Goal: Task Accomplishment & Management: Manage account settings

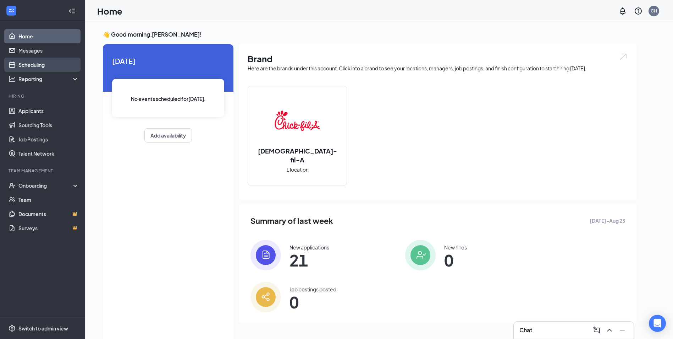
click at [33, 59] on link "Scheduling" at bounding box center [48, 64] width 61 height 14
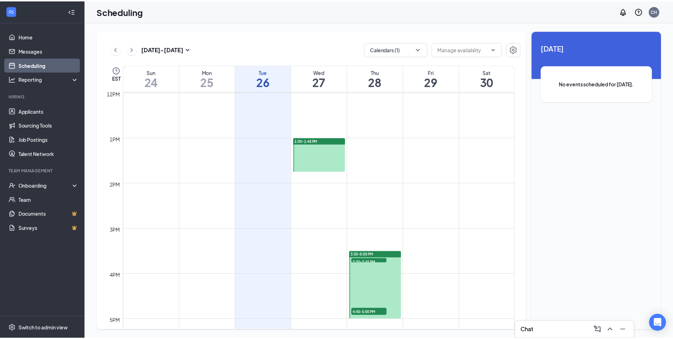
scroll to position [562, 0]
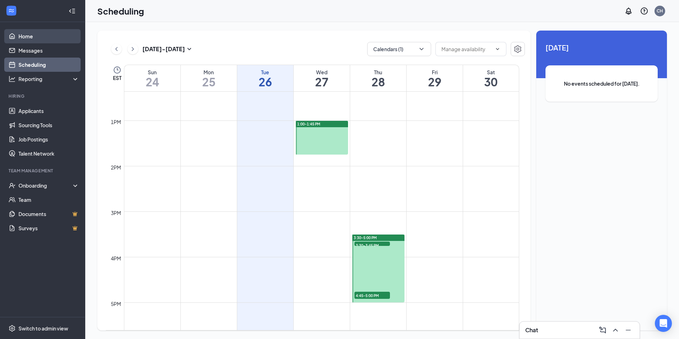
click at [29, 38] on link "Home" at bounding box center [48, 36] width 61 height 14
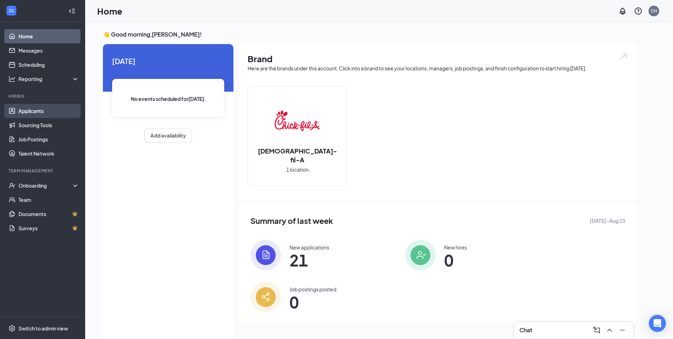
click at [29, 113] on link "Applicants" at bounding box center [48, 111] width 61 height 14
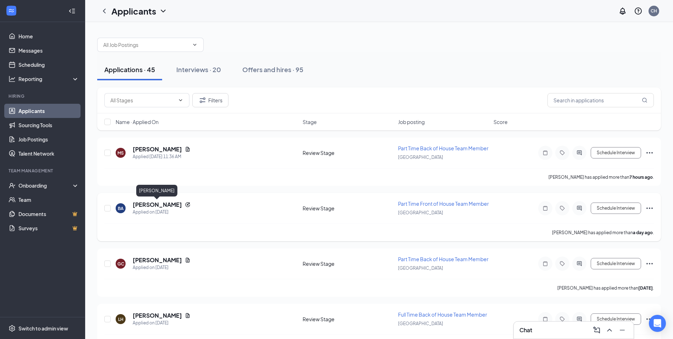
click at [168, 205] on h5 "[PERSON_NAME]" at bounding box center [157, 205] width 49 height 8
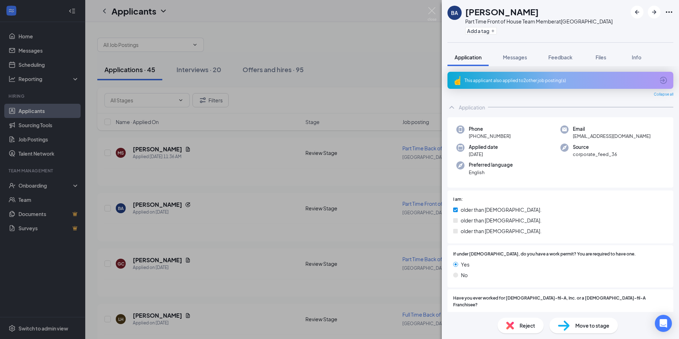
click at [514, 321] on div "Reject" at bounding box center [520, 325] width 46 height 16
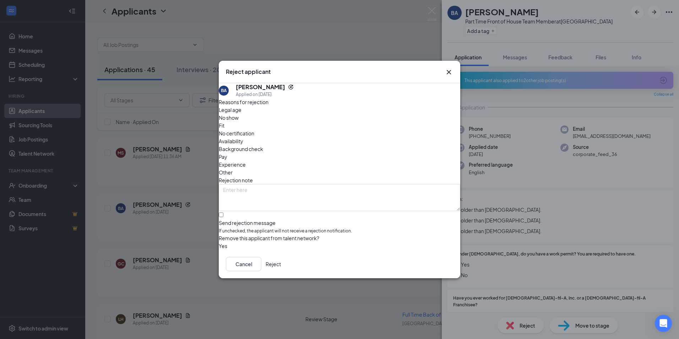
click at [241, 114] on span "Legal age" at bounding box center [230, 110] width 23 height 8
click at [223, 212] on input "Send rejection message If unchecked, the applicant will not receive a rejection…" at bounding box center [221, 214] width 5 height 5
checkbox input "true"
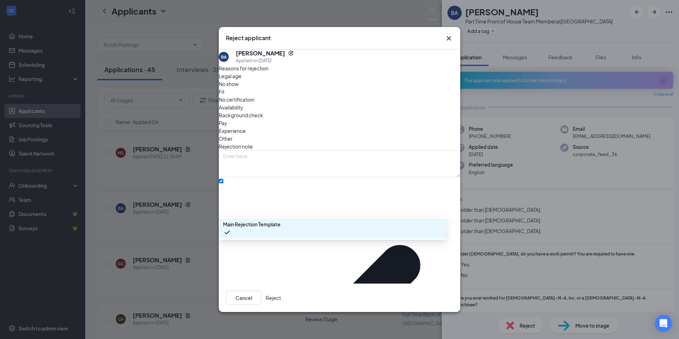
click at [245, 233] on div "Main Rejection Template" at bounding box center [332, 228] width 227 height 20
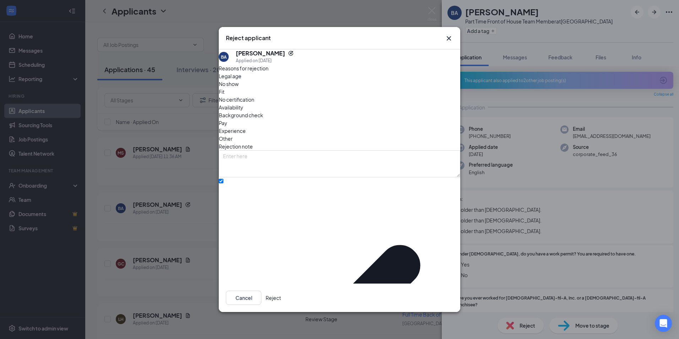
click at [281, 291] on button "Reject" at bounding box center [272, 297] width 15 height 14
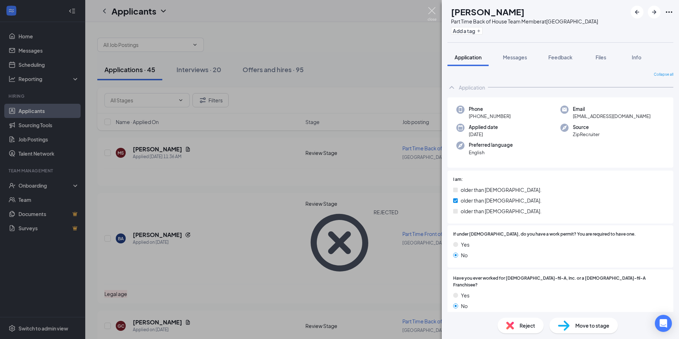
click at [430, 9] on img at bounding box center [431, 14] width 9 height 14
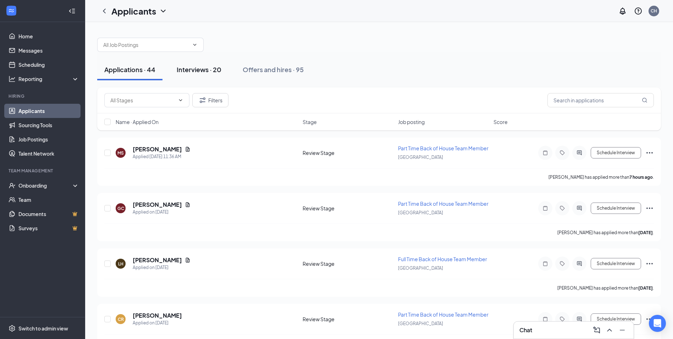
click at [207, 73] on div "Interviews · 20" at bounding box center [199, 69] width 45 height 9
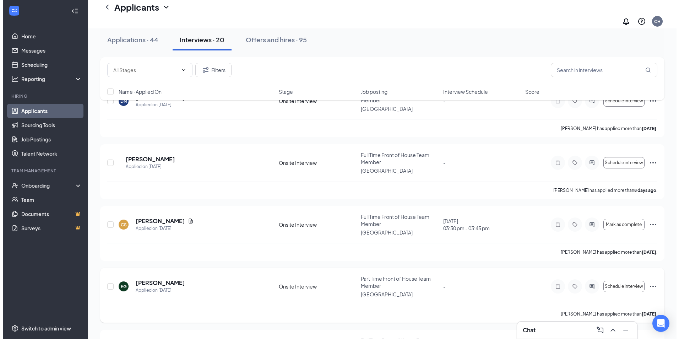
scroll to position [71, 0]
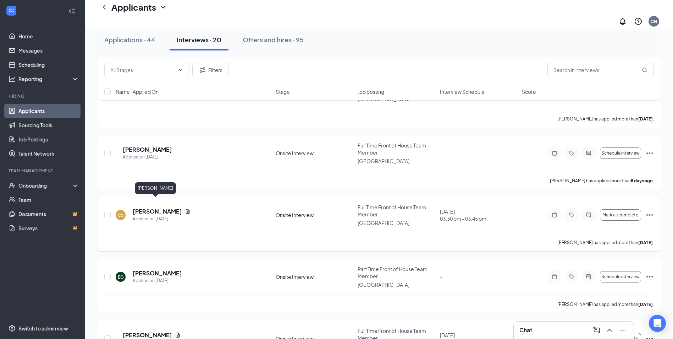
click at [161, 207] on h5 "[PERSON_NAME]" at bounding box center [157, 211] width 49 height 8
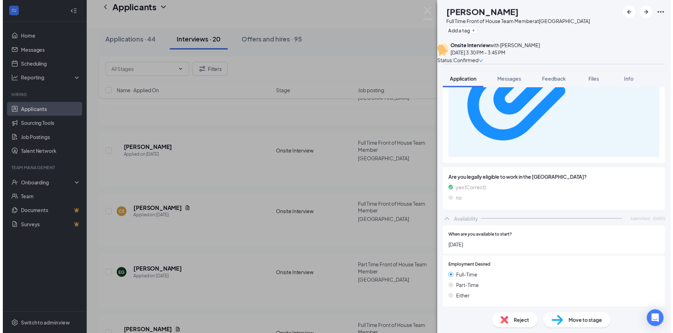
scroll to position [1084, 0]
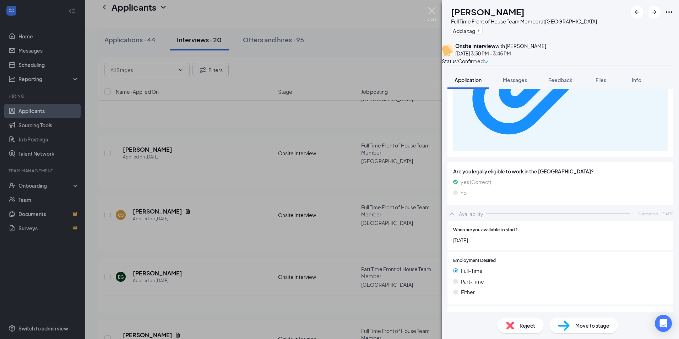
click at [432, 9] on img at bounding box center [431, 14] width 9 height 14
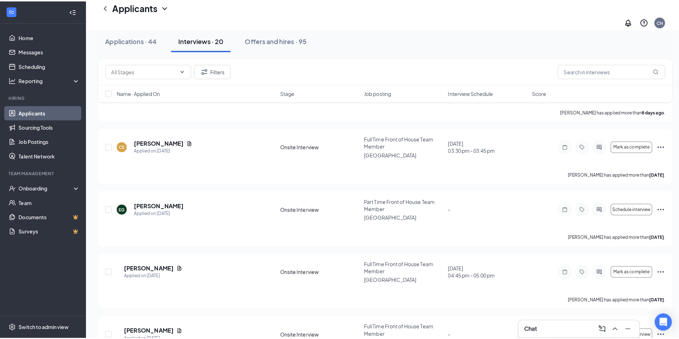
scroll to position [142, 0]
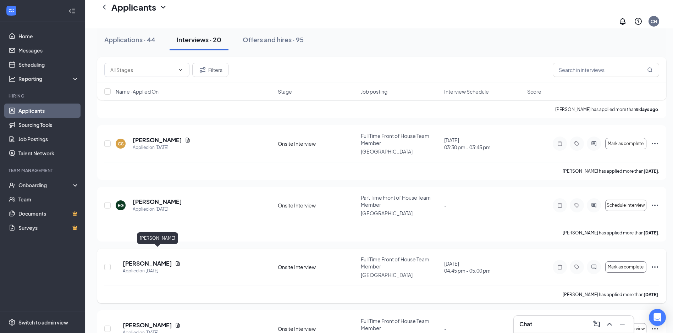
click at [171, 260] on h5 "[PERSON_NAME]" at bounding box center [147, 264] width 49 height 8
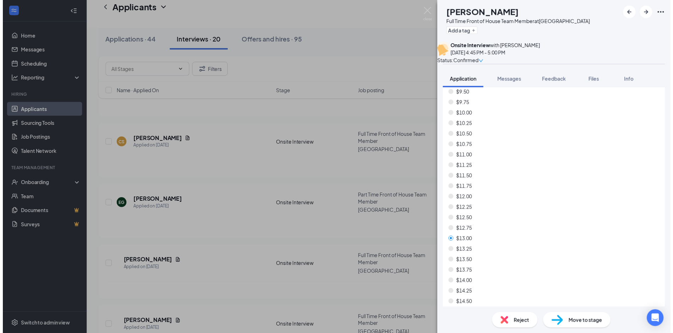
scroll to position [603, 0]
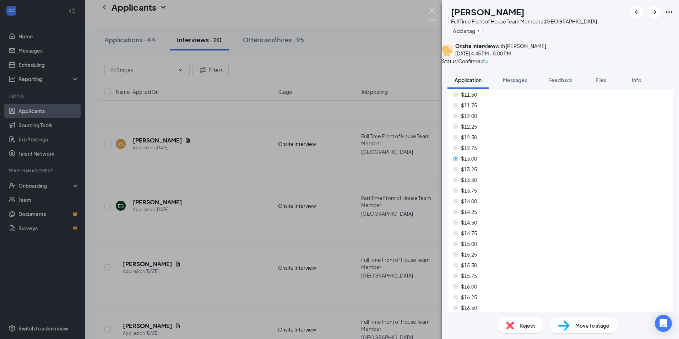
click at [430, 12] on img at bounding box center [431, 14] width 9 height 14
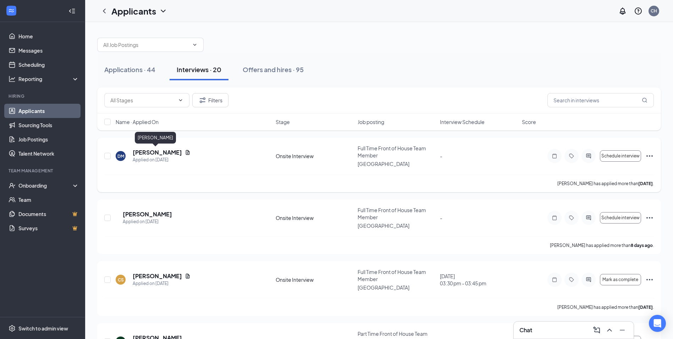
click at [163, 151] on h5 "[PERSON_NAME]" at bounding box center [157, 152] width 49 height 8
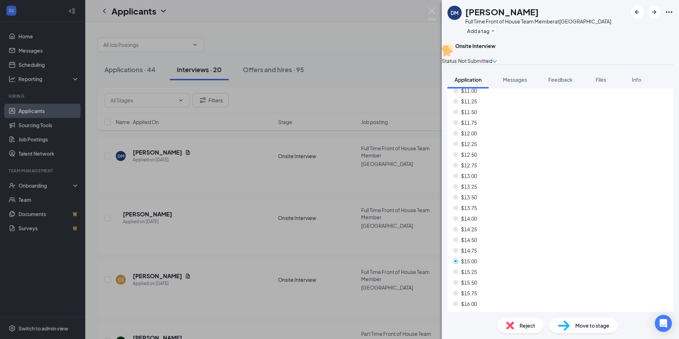
scroll to position [417, 0]
click at [431, 11] on img at bounding box center [431, 14] width 9 height 14
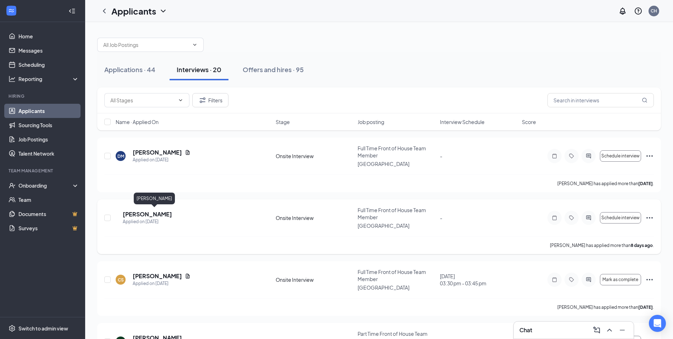
click at [152, 215] on h5 "[PERSON_NAME]" at bounding box center [147, 214] width 49 height 8
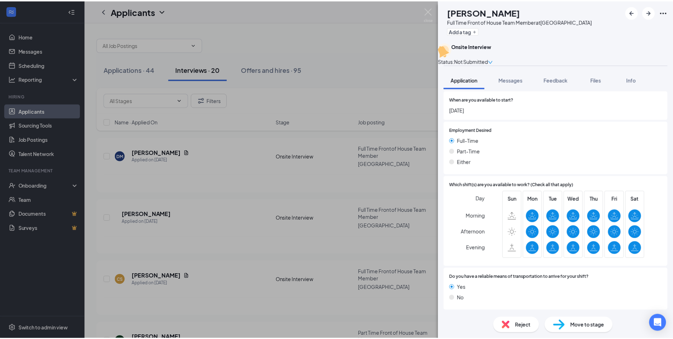
scroll to position [1041, 0]
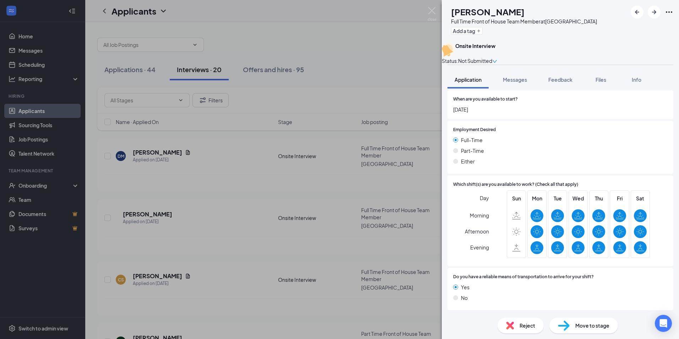
click at [435, 6] on div "GB [PERSON_NAME] Full Time Front of House Team Member at [GEOGRAPHIC_DATA] Add …" at bounding box center [339, 169] width 679 height 339
